Goal: Task Accomplishment & Management: Use online tool/utility

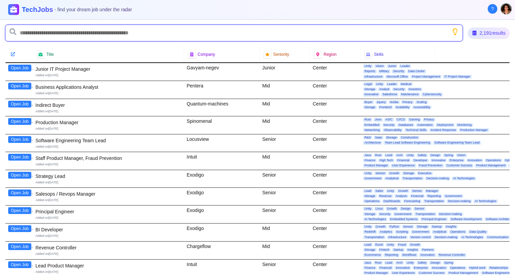
click at [86, 27] on input "text" at bounding box center [233, 33] width 457 height 16
type input "*******"
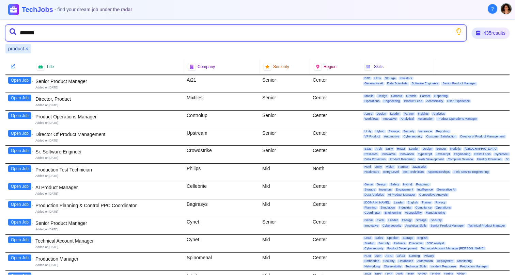
type input "********"
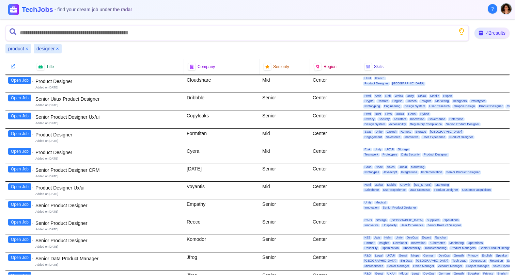
click at [26, 115] on button "Open Job" at bounding box center [19, 116] width 23 height 7
click at [19, 134] on button "Open Job" at bounding box center [19, 133] width 23 height 7
click at [19, 153] on button "Open Job" at bounding box center [19, 151] width 23 height 7
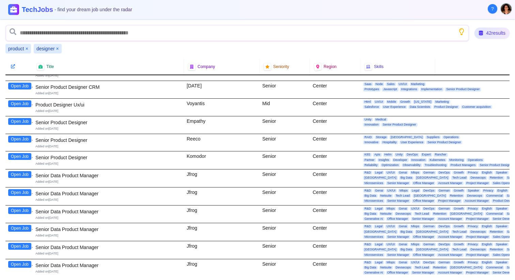
scroll to position [84, 0]
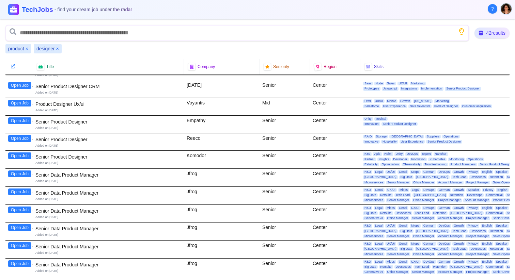
click at [21, 119] on button "Open Job" at bounding box center [19, 121] width 23 height 7
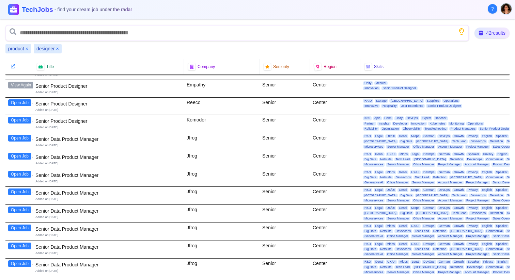
scroll to position [120, 0]
click at [25, 101] on button "Open Job" at bounding box center [19, 102] width 23 height 7
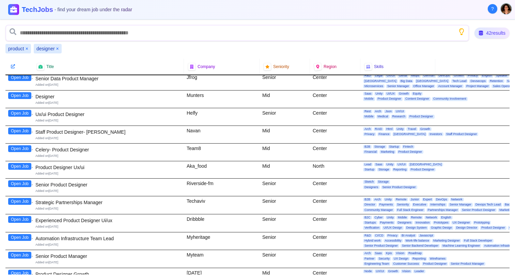
scroll to position [448, 0]
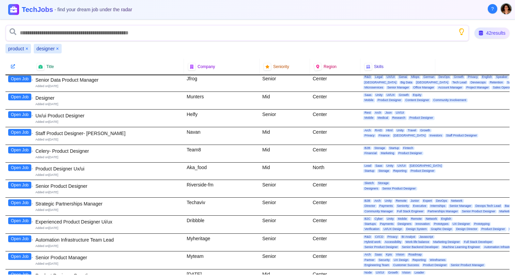
click at [19, 112] on button "Open Job" at bounding box center [19, 114] width 23 height 7
click at [12, 133] on button "Open Job" at bounding box center [19, 132] width 23 height 7
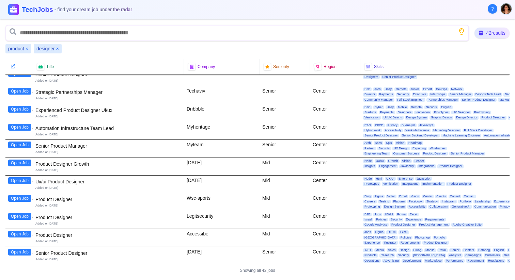
scroll to position [561, 0]
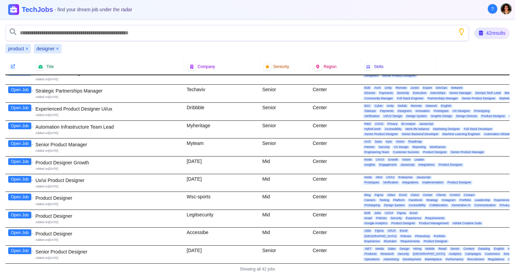
click at [17, 215] on button "Open Job" at bounding box center [19, 215] width 23 height 7
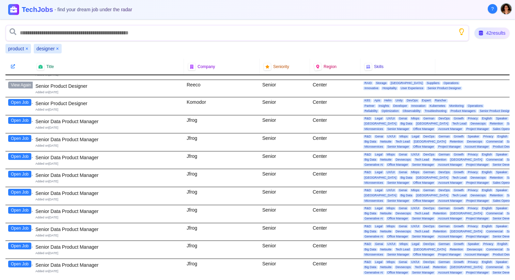
scroll to position [0, 0]
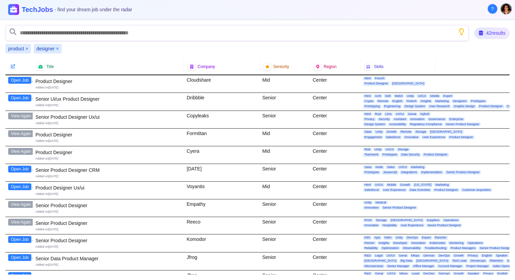
click at [26, 48] on button "×" at bounding box center [27, 48] width 3 height 7
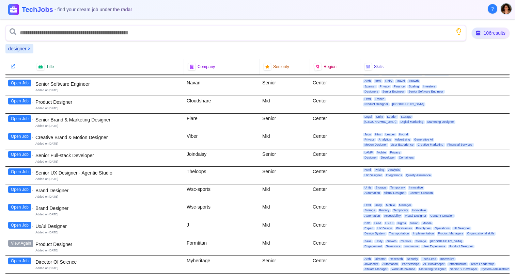
scroll to position [123, 0]
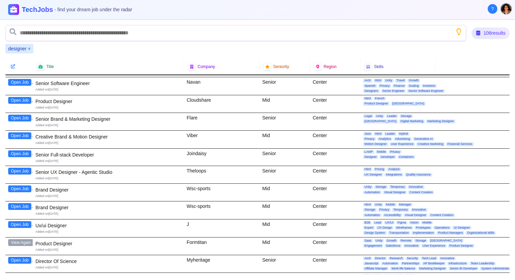
click at [21, 102] on button "Open Job" at bounding box center [19, 100] width 23 height 7
